Goal: Transaction & Acquisition: Purchase product/service

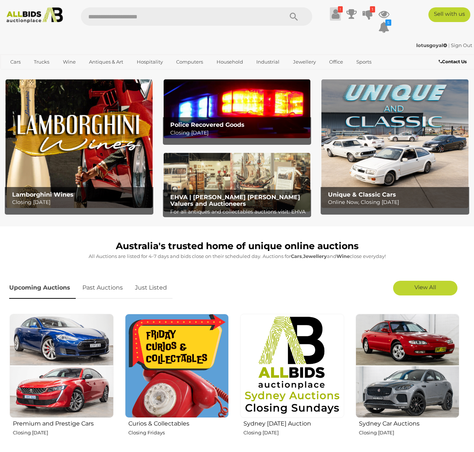
click at [334, 16] on icon at bounding box center [336, 13] width 8 height 13
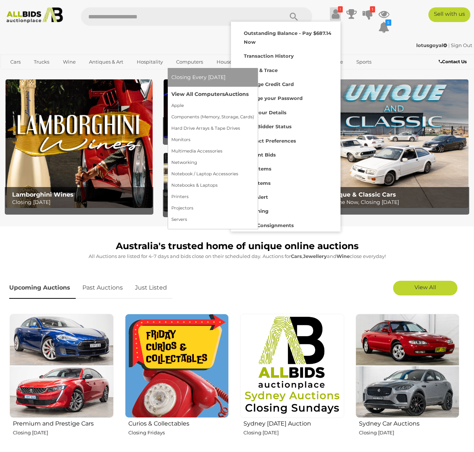
click at [197, 92] on link "View All Computers Auctions" at bounding box center [212, 94] width 83 height 11
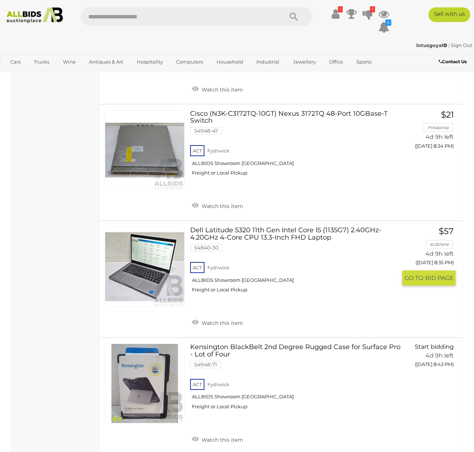
scroll to position [5876, 0]
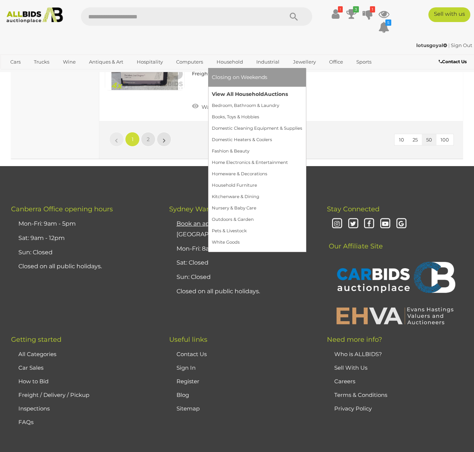
click at [228, 92] on link "View All Household Auctions" at bounding box center [257, 94] width 90 height 11
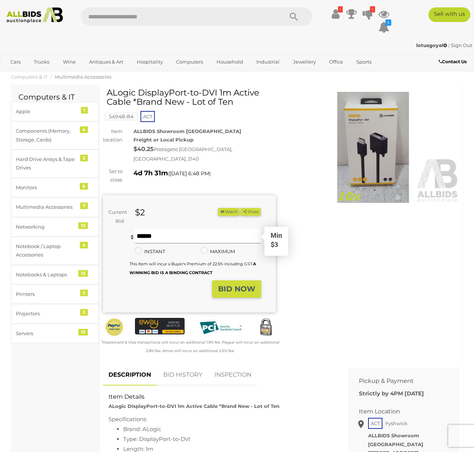
click at [182, 230] on input "text" at bounding box center [198, 236] width 126 height 15
type input "**"
click at [240, 281] on button "BID NOW" at bounding box center [236, 289] width 49 height 17
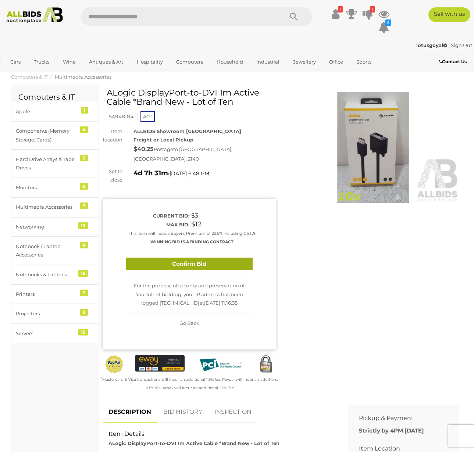
click at [221, 258] on button "Confirm Bid" at bounding box center [189, 264] width 127 height 13
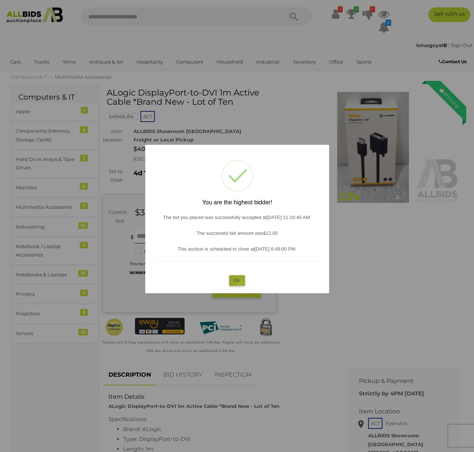
click at [239, 282] on button "OK" at bounding box center [237, 280] width 16 height 11
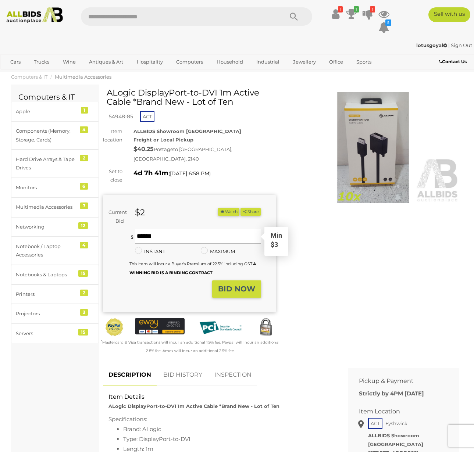
click at [173, 229] on input "text" at bounding box center [198, 236] width 126 height 15
type input "**"
click at [225, 285] on strong "BID NOW" at bounding box center [236, 289] width 37 height 9
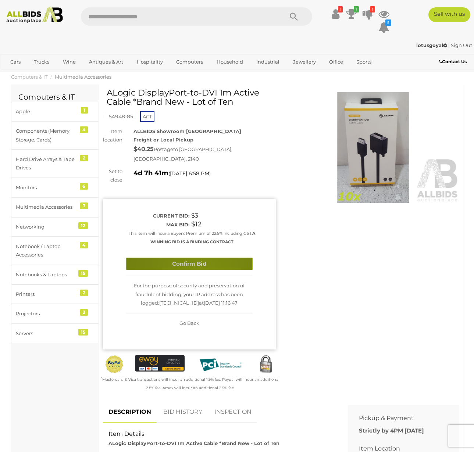
click at [200, 258] on button "Confirm Bid" at bounding box center [189, 264] width 127 height 13
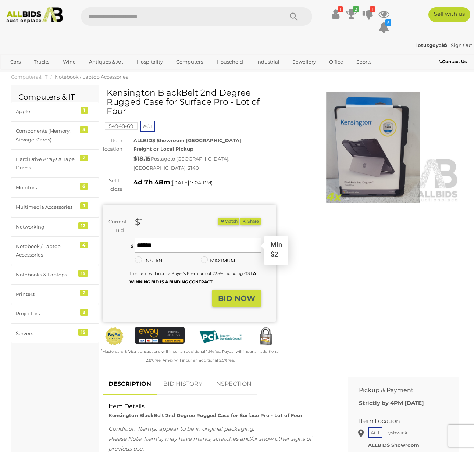
click at [170, 238] on input "text" at bounding box center [198, 245] width 126 height 15
type input "**"
click at [239, 293] on button "BID NOW" at bounding box center [236, 298] width 49 height 17
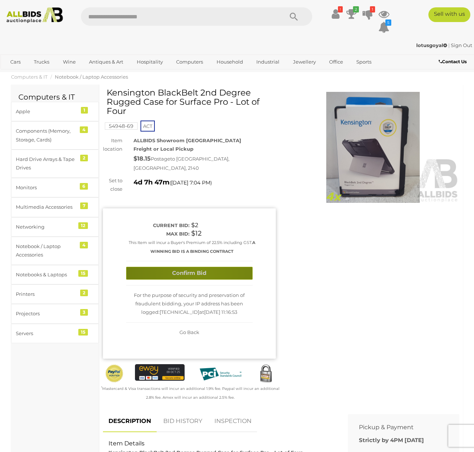
click at [199, 267] on button "Confirm Bid" at bounding box center [189, 273] width 127 height 13
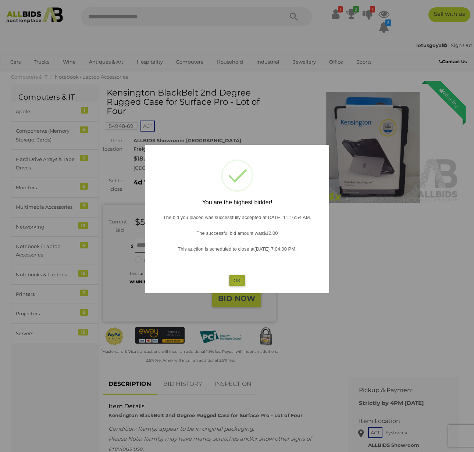
click at [238, 281] on button "OK" at bounding box center [237, 280] width 16 height 11
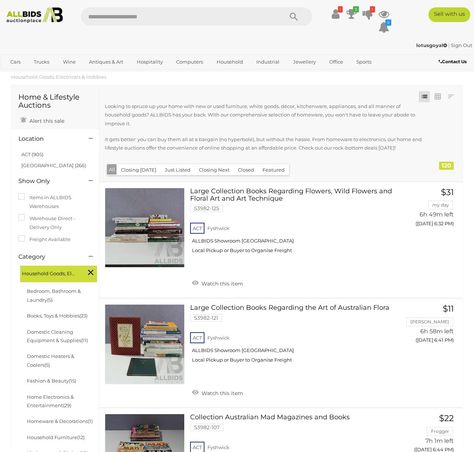
click at [41, 21] on img at bounding box center [34, 15] width 63 height 16
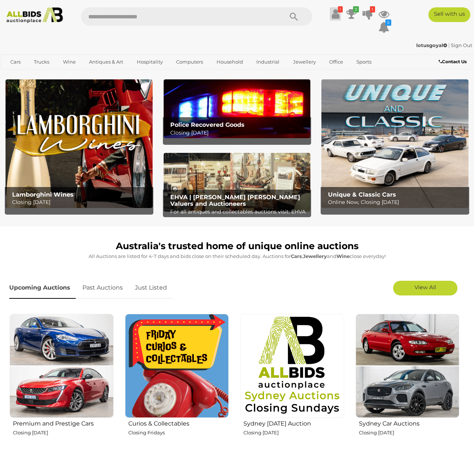
click at [332, 17] on icon at bounding box center [336, 13] width 8 height 13
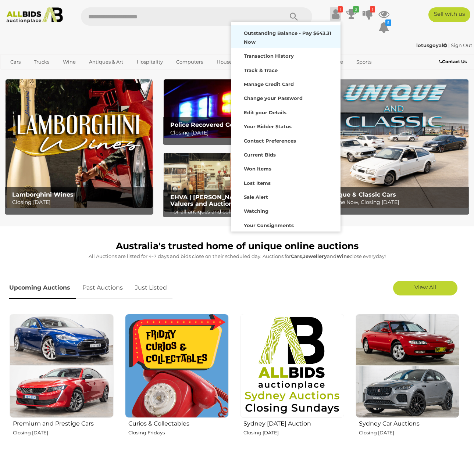
click at [296, 34] on strong "Outstanding Balance - Pay $643.31 Now" at bounding box center [288, 37] width 88 height 14
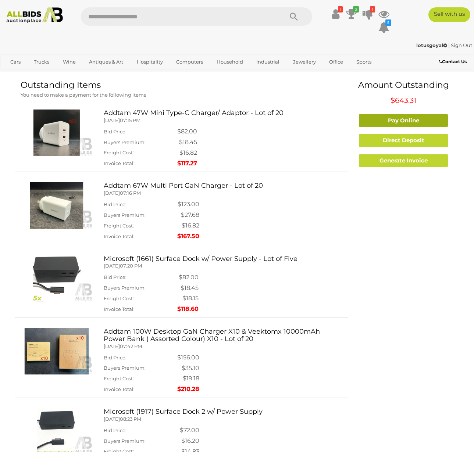
click at [383, 118] on link "Pay Online" at bounding box center [403, 120] width 89 height 13
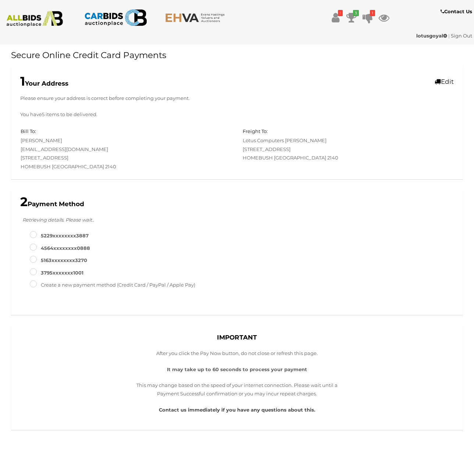
click at [68, 257] on label "5163XXXXXXXX3270" at bounding box center [58, 260] width 57 height 8
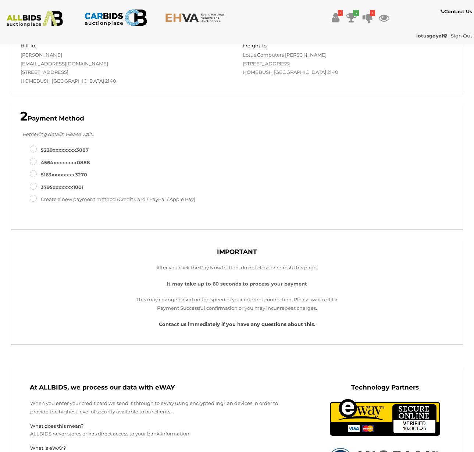
scroll to position [76, 0]
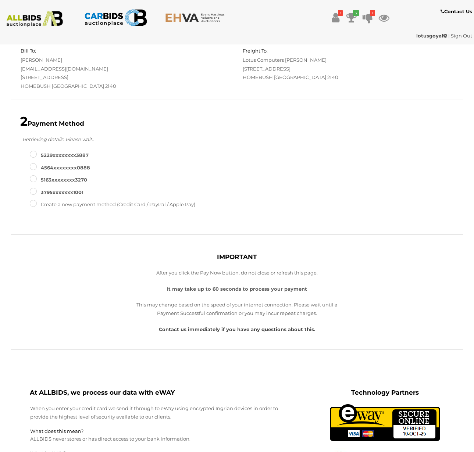
type input "**********"
type input "*"
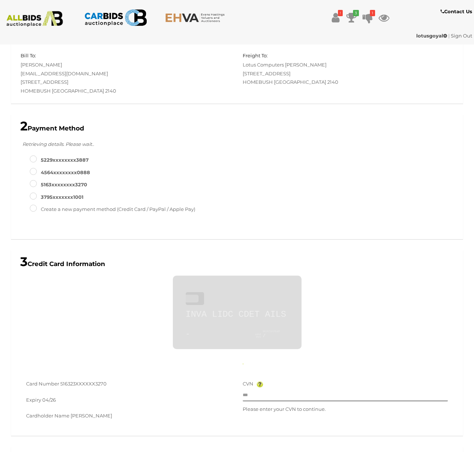
scroll to position [251, 0]
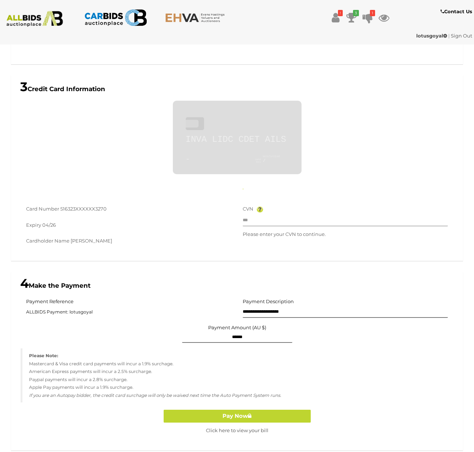
click at [268, 220] on input "text" at bounding box center [346, 221] width 206 height 11
type input "*"
type input "**********"
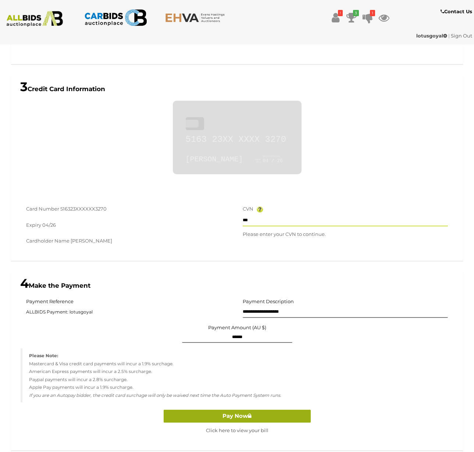
type input "***"
click at [275, 412] on button "Pay Now" at bounding box center [237, 416] width 147 height 13
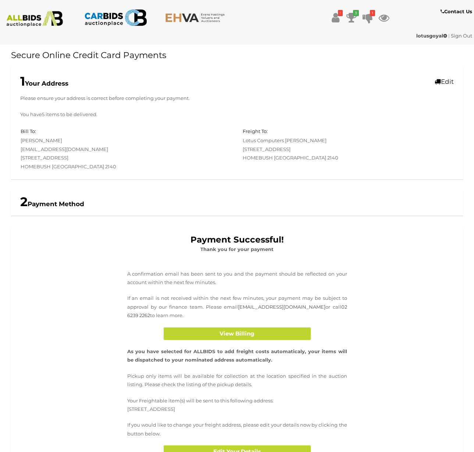
click at [39, 23] on img at bounding box center [34, 19] width 63 height 16
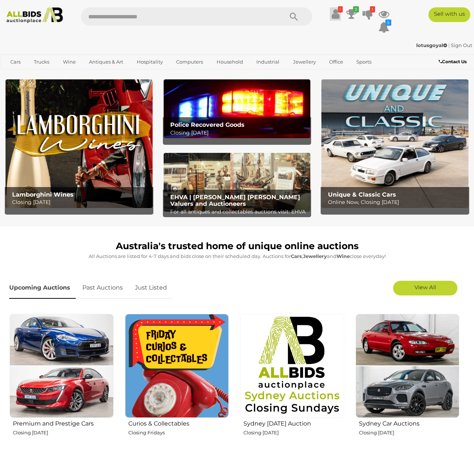
click at [332, 15] on icon at bounding box center [336, 13] width 8 height 13
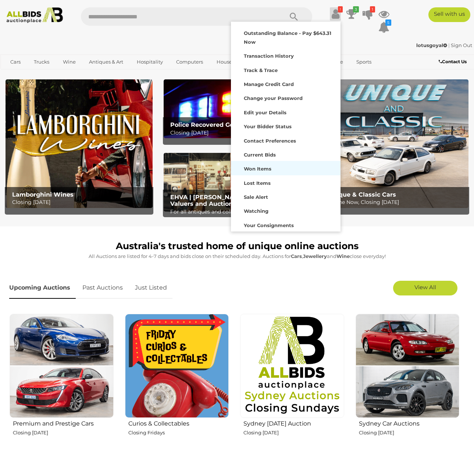
click at [284, 170] on div "Won Items" at bounding box center [286, 168] width 106 height 10
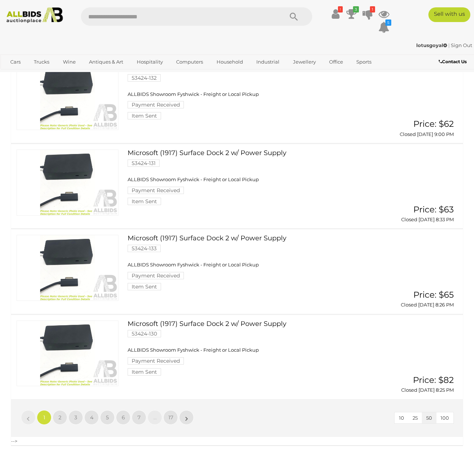
scroll to position [4122, 0]
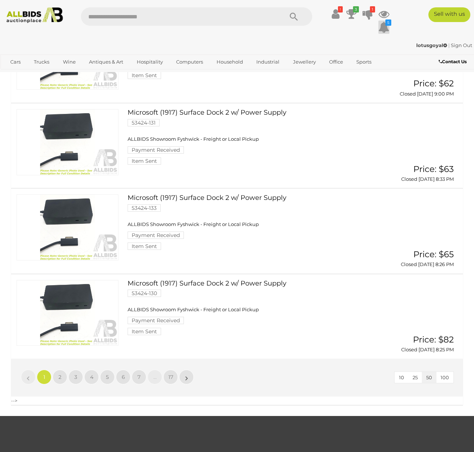
click at [383, 25] on icon at bounding box center [383, 27] width 11 height 13
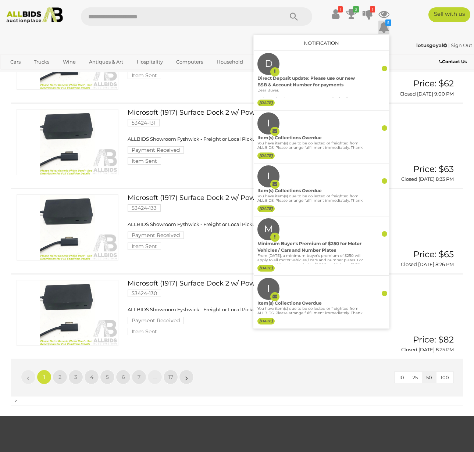
click at [383, 25] on icon at bounding box center [383, 27] width 11 height 13
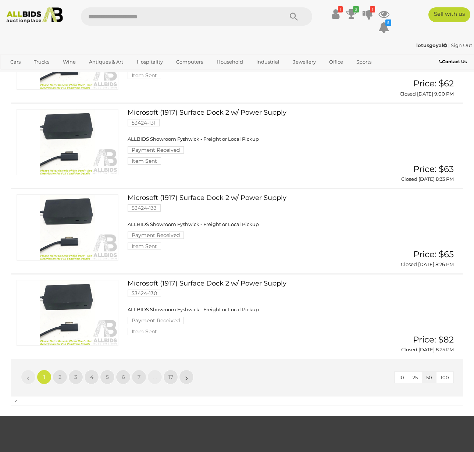
click at [50, 18] on img at bounding box center [34, 15] width 63 height 16
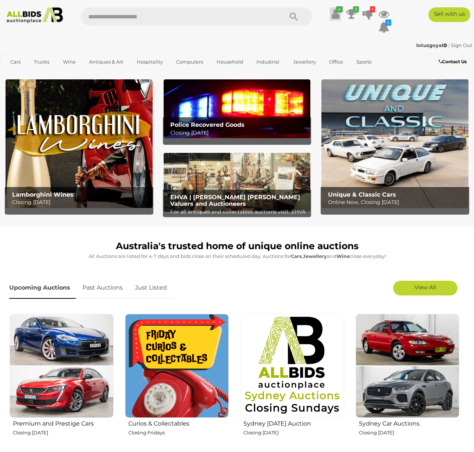
click at [338, 19] on icon at bounding box center [336, 13] width 8 height 13
